Goal: Task Accomplishment & Management: Use online tool/utility

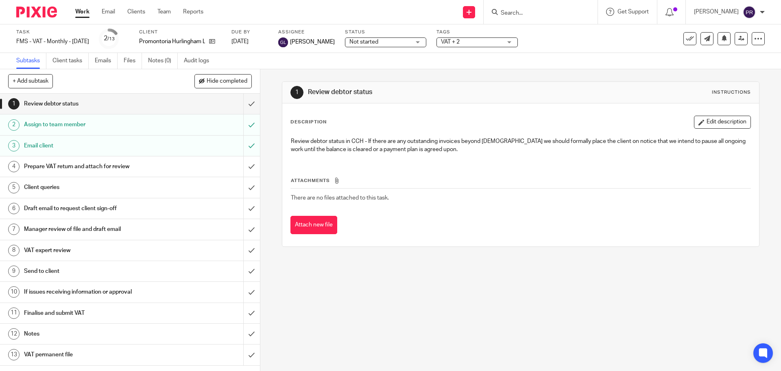
click at [549, 8] on form at bounding box center [543, 12] width 87 height 10
click at [545, 13] on input "Search" at bounding box center [536, 13] width 73 height 7
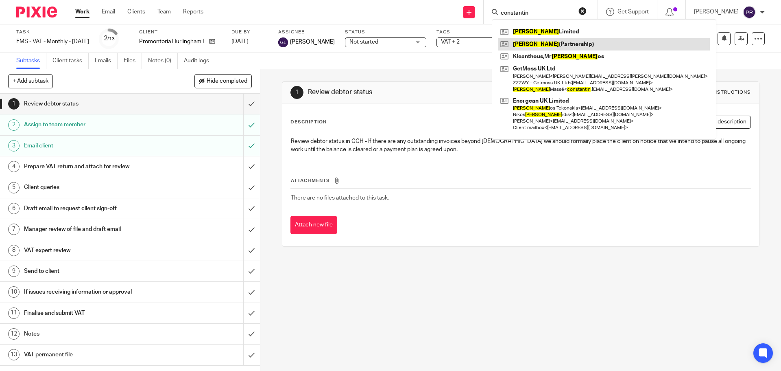
type input "constantin"
click at [558, 43] on link at bounding box center [604, 44] width 212 height 12
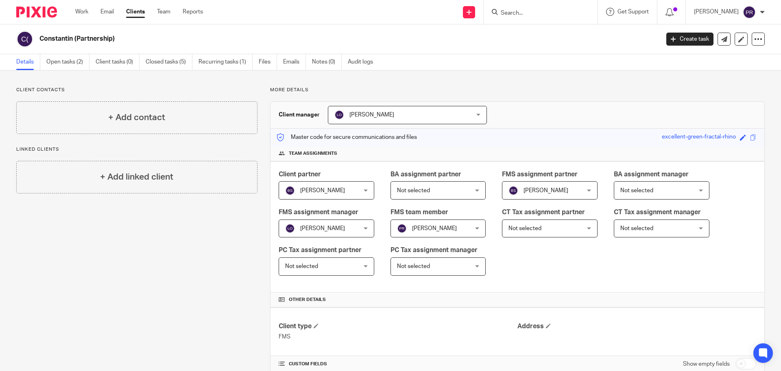
click at [486, 47] on div "Constantin (Partnership)" at bounding box center [335, 39] width 638 height 17
drag, startPoint x: 267, startPoint y: 88, endPoint x: 334, endPoint y: 90, distance: 66.7
click at [69, 61] on link "Open tasks (2)" at bounding box center [67, 62] width 43 height 16
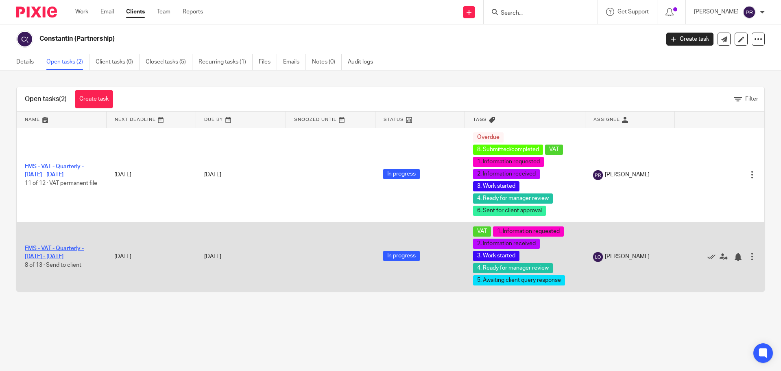
click at [52, 246] on link "FMS - VAT - Quarterly - [DATE] - [DATE]" at bounding box center [54, 252] width 59 height 14
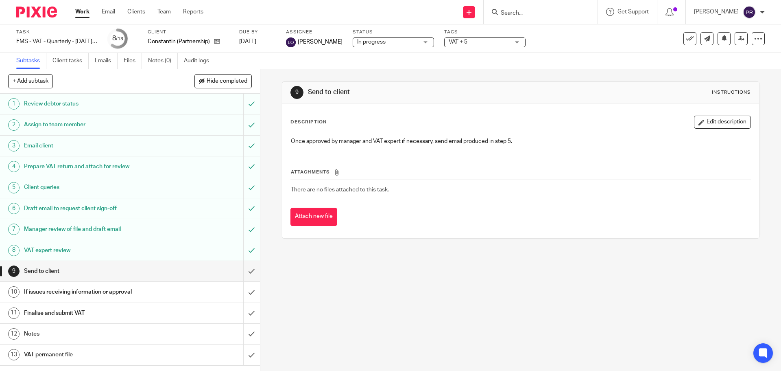
click at [61, 206] on h1 "Draft email to request client sign-off" at bounding box center [94, 208] width 141 height 12
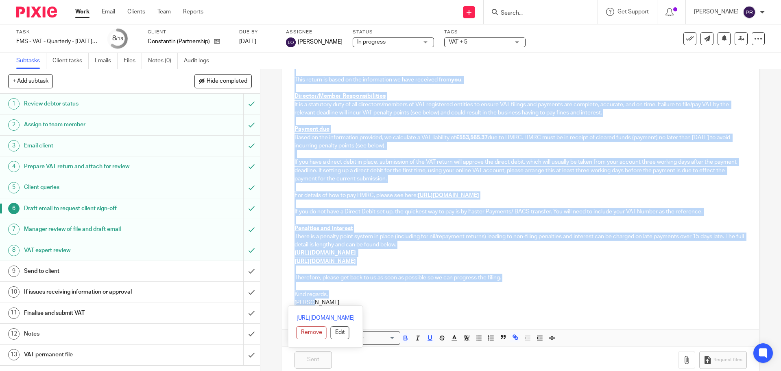
scroll to position [148, 0]
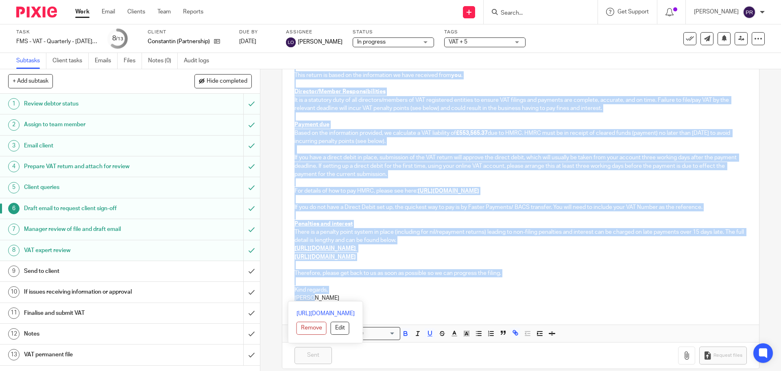
drag, startPoint x: 288, startPoint y: 203, endPoint x: 492, endPoint y: 308, distance: 230.0
click at [492, 308] on div "Paste to subject line: Constantin (Partnership) - VAT return - June - August, 2…" at bounding box center [520, 177] width 476 height 328
copy div "Please find attached, for approval, the VAT return summary and detail for the p…"
click at [55, 250] on h1 "VAT expert review" at bounding box center [94, 250] width 141 height 12
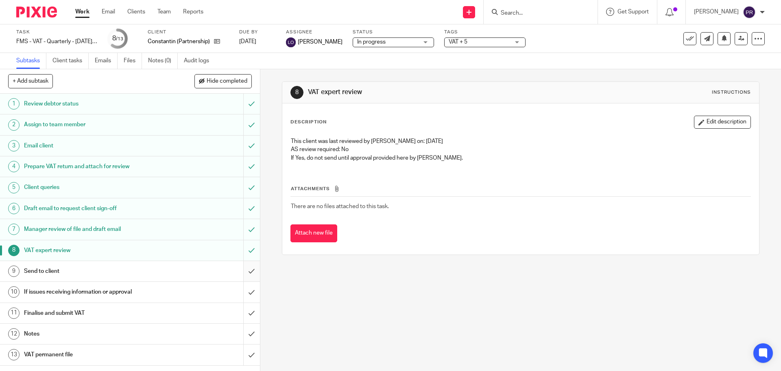
drag, startPoint x: 22, startPoint y: 45, endPoint x: 247, endPoint y: 273, distance: 320.2
click at [247, 273] on input "submit" at bounding box center [130, 271] width 260 height 20
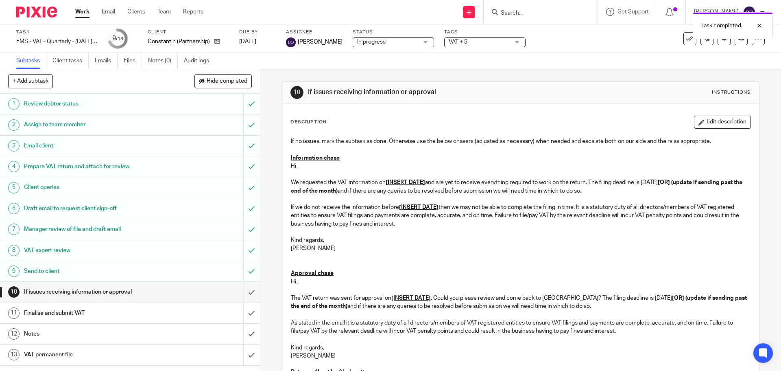
click at [478, 42] on span "VAT + 5" at bounding box center [479, 42] width 61 height 9
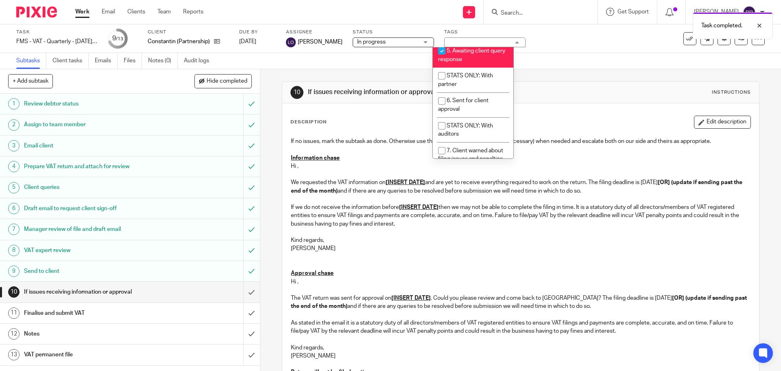
scroll to position [203, 0]
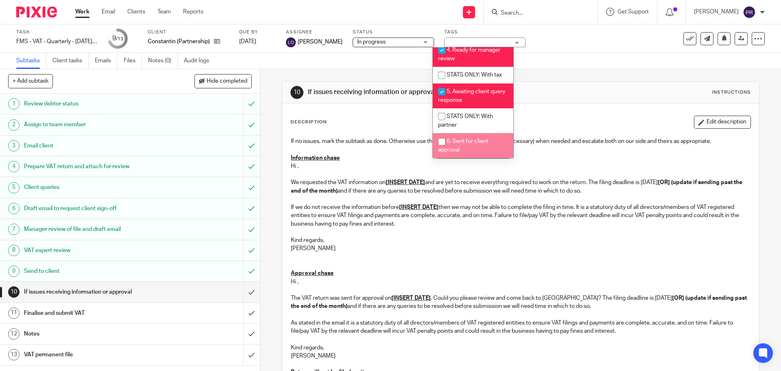
click at [442, 149] on input "checkbox" at bounding box center [441, 141] width 15 height 15
checkbox input "true"
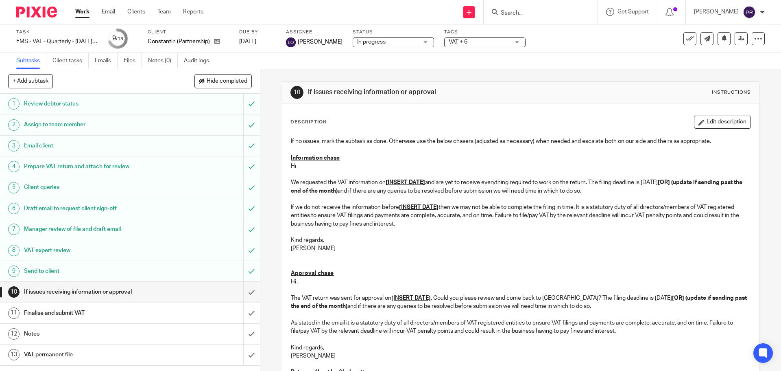
click at [596, 50] on div "Task FMS - VAT - Quarterly - May - July, 2025 Save FMS - VAT - Quarterly - May …" at bounding box center [390, 38] width 781 height 28
click at [297, 69] on div "Subtasks Client tasks Emails Files Notes (0) Audit logs" at bounding box center [390, 61] width 781 height 16
